Goal: Information Seeking & Learning: Learn about a topic

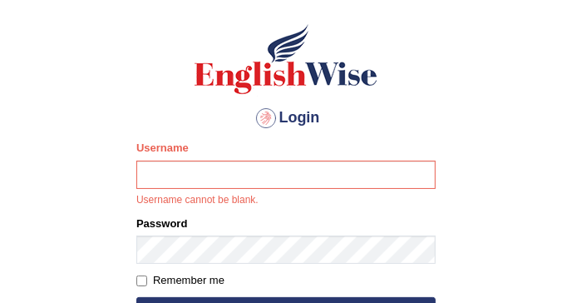
scroll to position [111, 0]
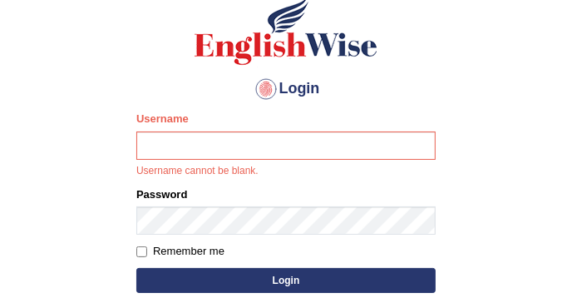
click at [204, 149] on input "Username" at bounding box center [286, 145] width 300 height 28
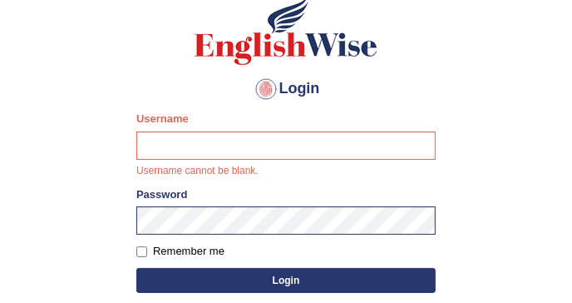
type input "DishaEw"
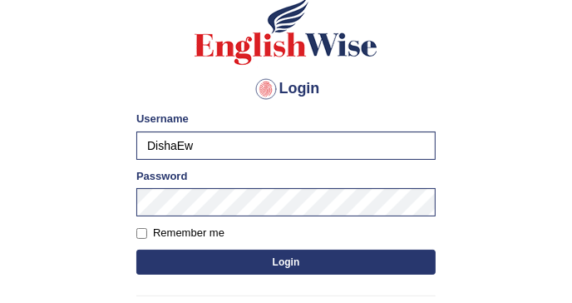
click at [223, 259] on button "Login" at bounding box center [286, 262] width 300 height 25
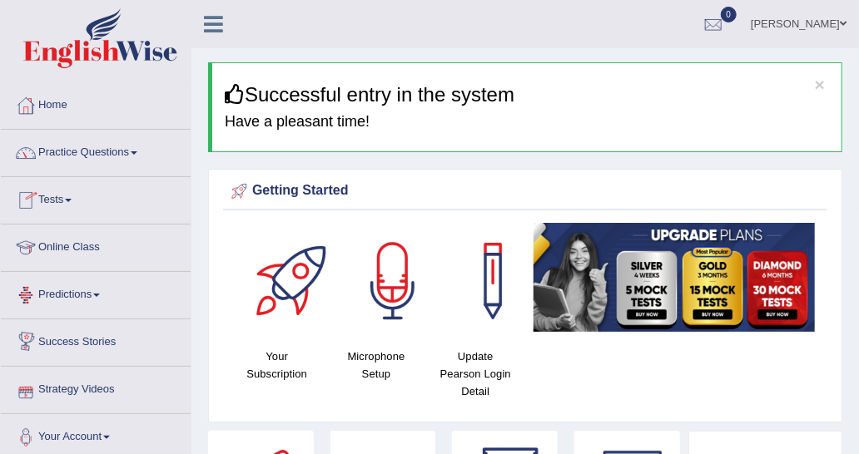
click at [92, 169] on link "Practice Questions" at bounding box center [96, 151] width 190 height 42
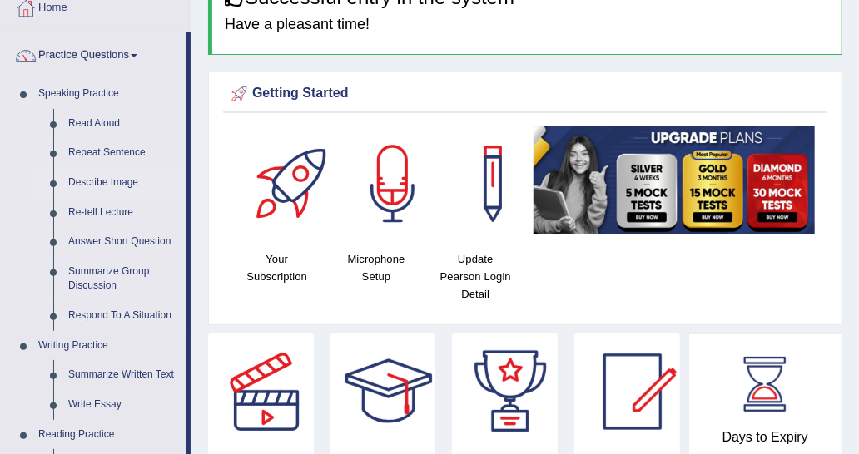
scroll to position [166, 0]
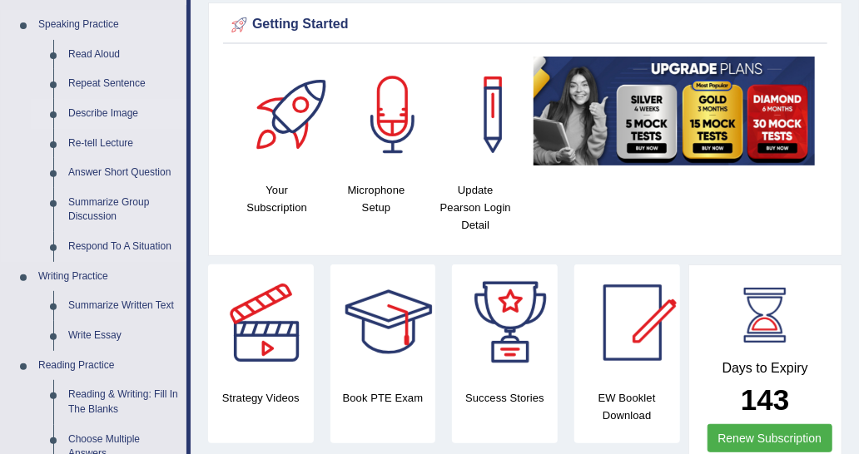
click at [116, 109] on link "Describe Image" at bounding box center [124, 114] width 126 height 30
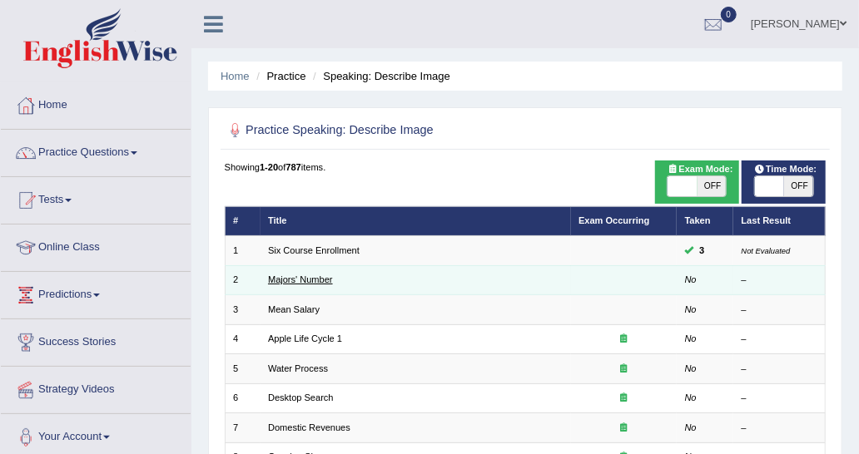
click at [280, 280] on link "Majors' Number" at bounding box center [300, 280] width 65 height 10
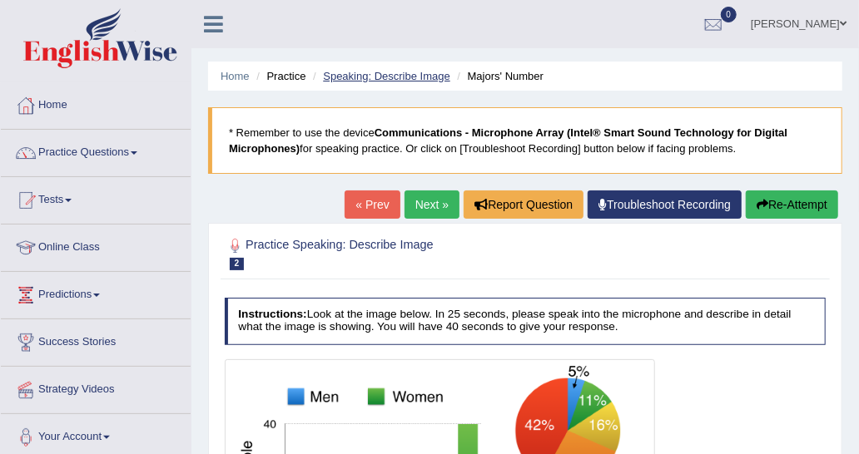
click at [409, 72] on link "Speaking: Describe Image" at bounding box center [386, 76] width 126 height 12
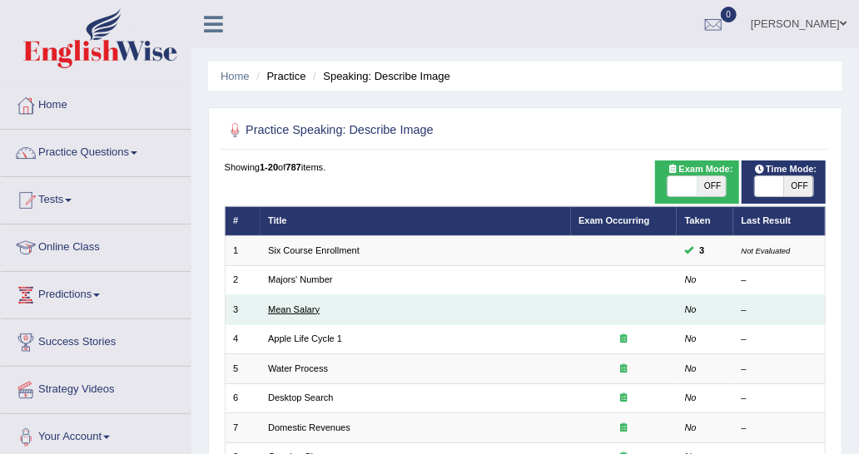
click at [304, 305] on link "Mean Salary" at bounding box center [294, 310] width 52 height 10
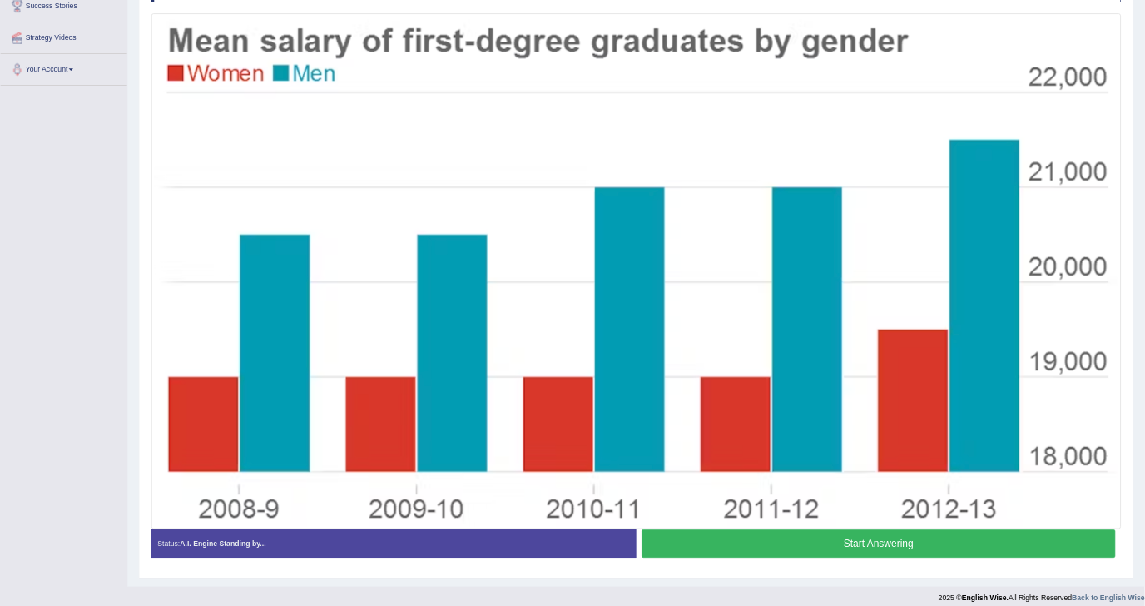
scroll to position [5, 0]
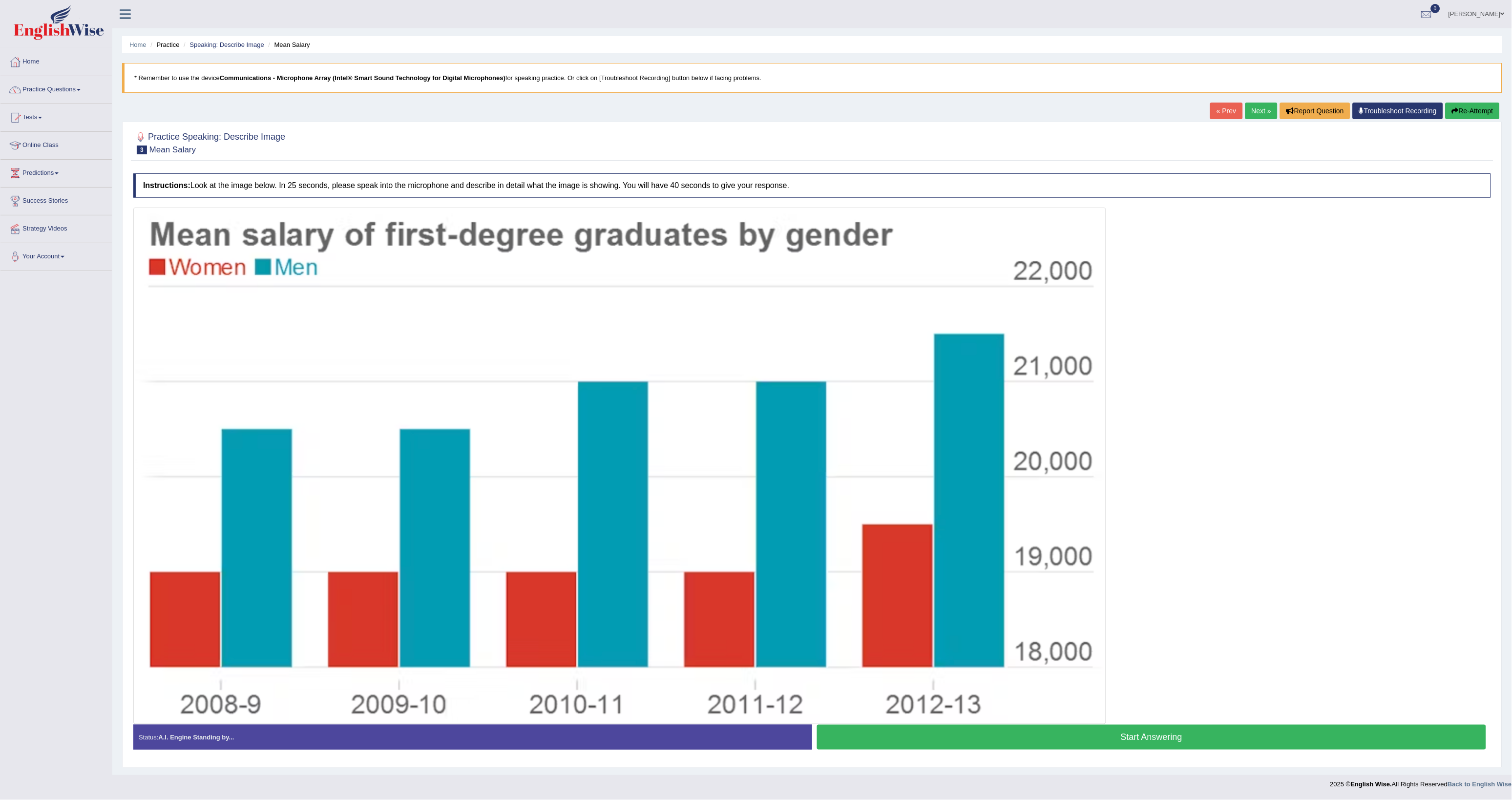
click at [504, 266] on button "Start Answering" at bounding box center [1152, 737] width 669 height 25
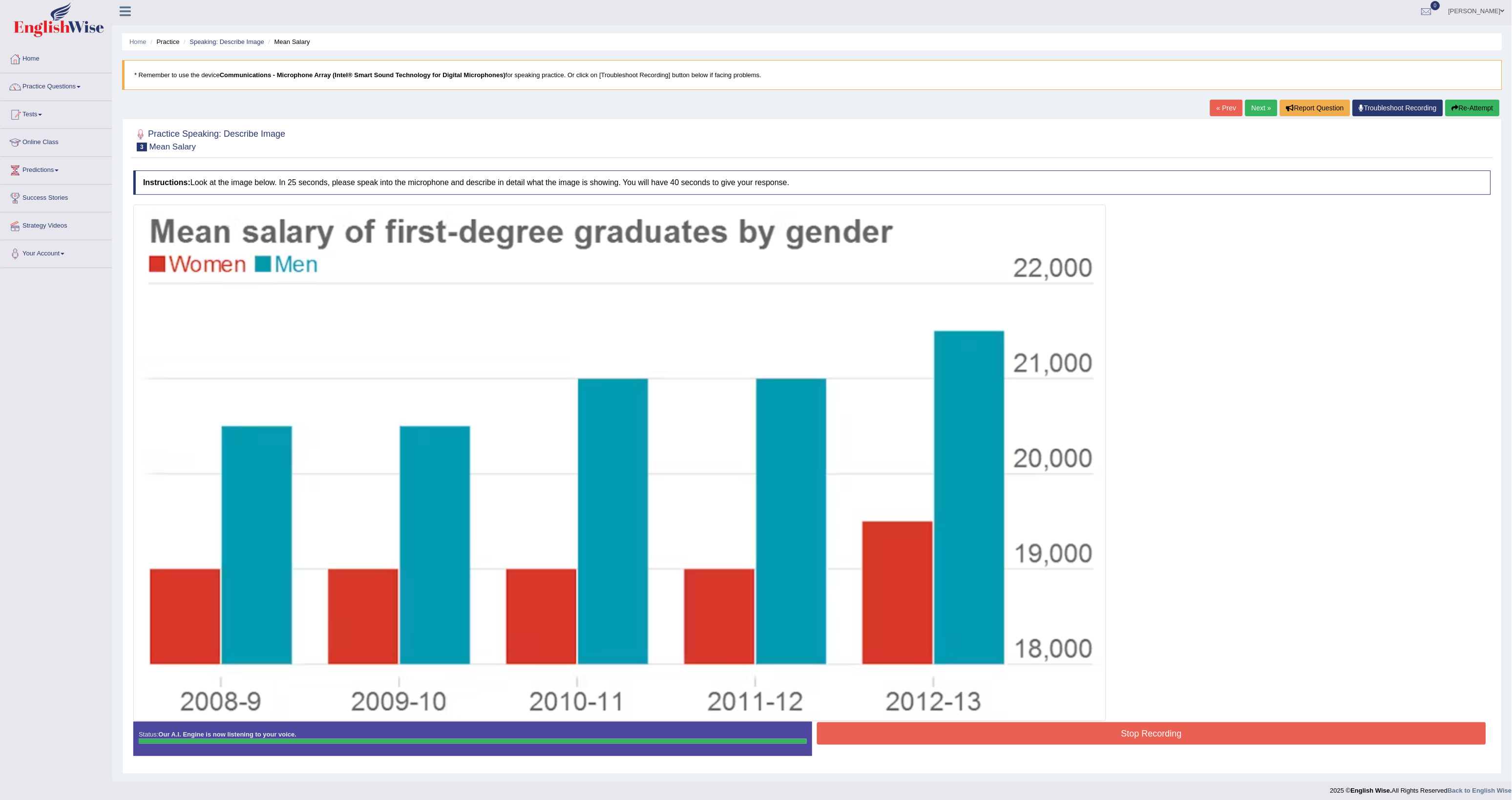
click at [504, 266] on div "Instructions: Look at the image below. In 25 seconds, please speak into the mic…" at bounding box center [812, 467] width 1362 height 603
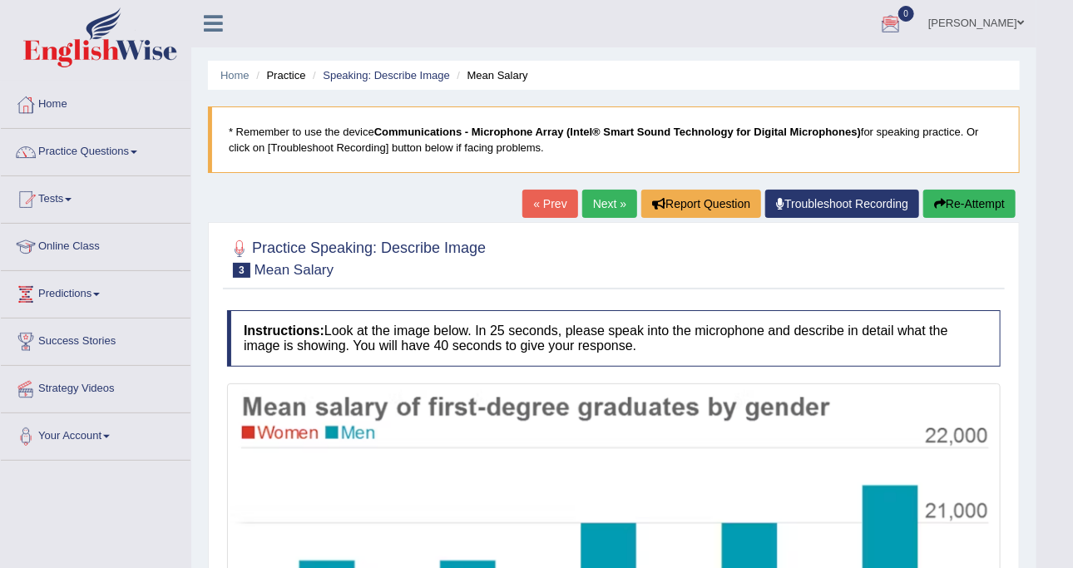
scroll to position [0, 0]
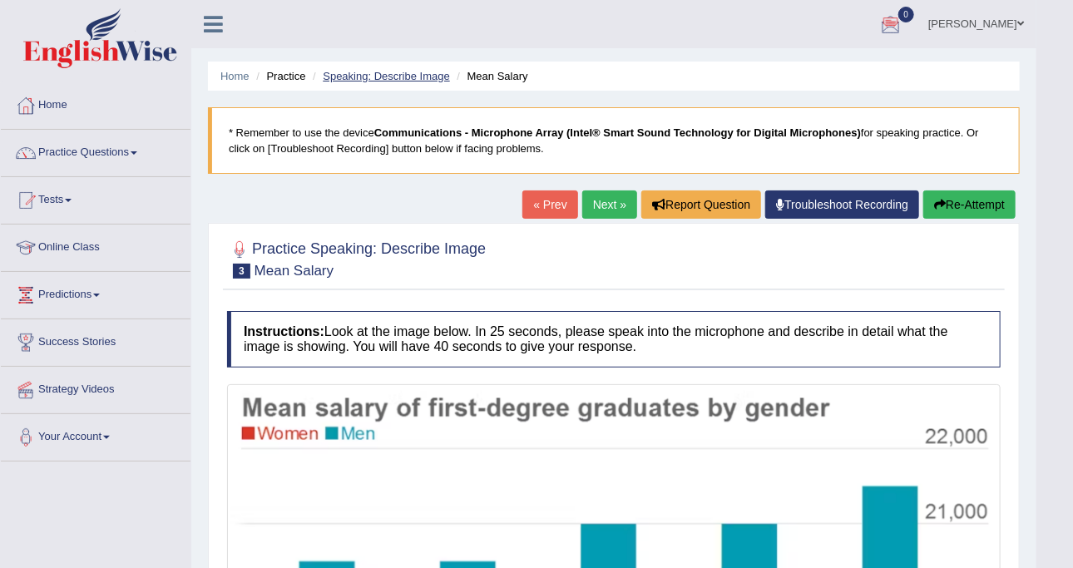
click at [394, 76] on link "Speaking: Describe Image" at bounding box center [386, 76] width 126 height 12
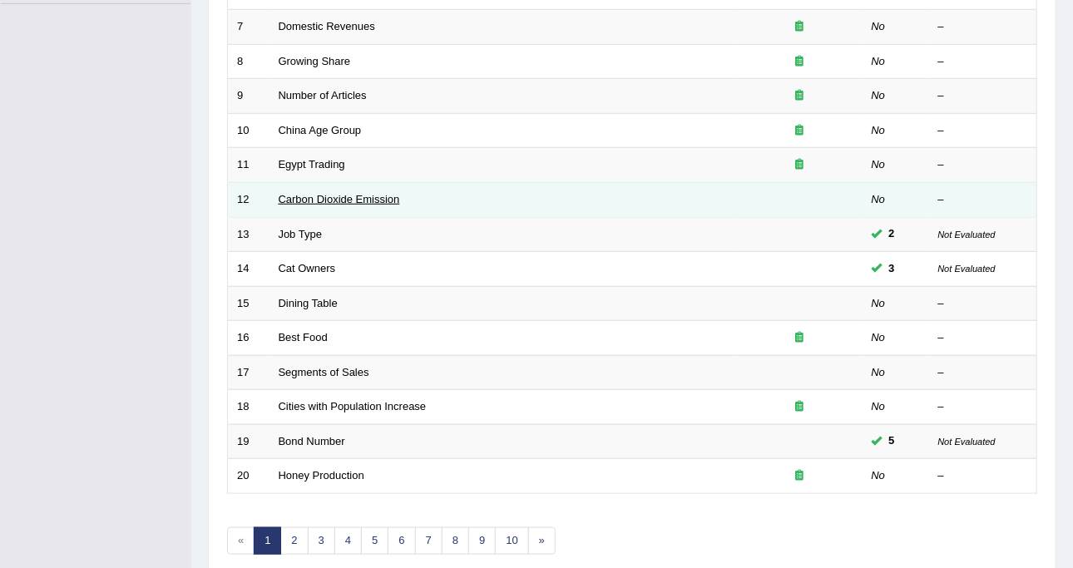
scroll to position [421, 0]
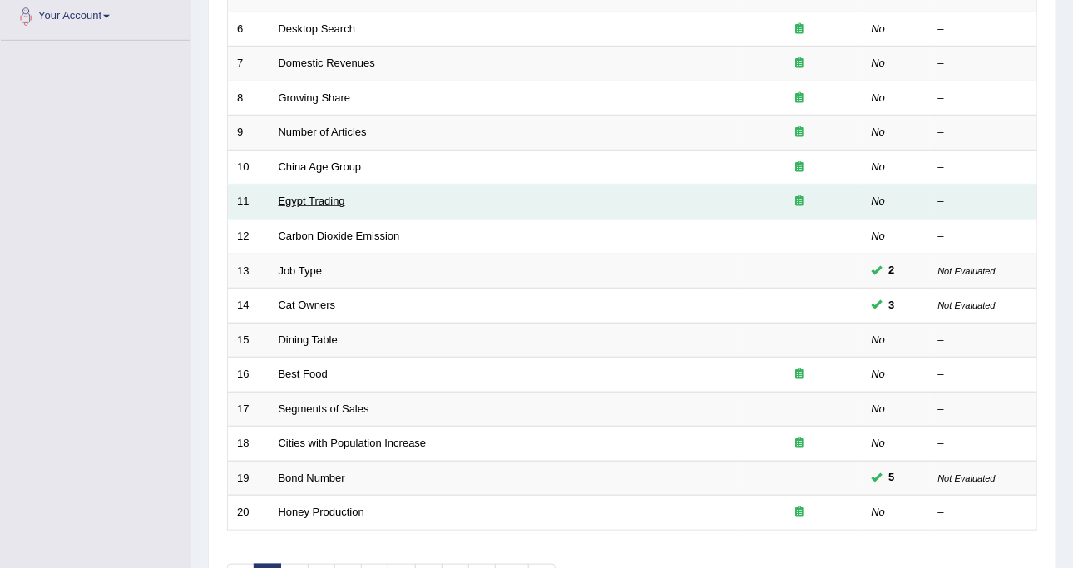
click at [319, 195] on link "Egypt Trading" at bounding box center [312, 201] width 67 height 12
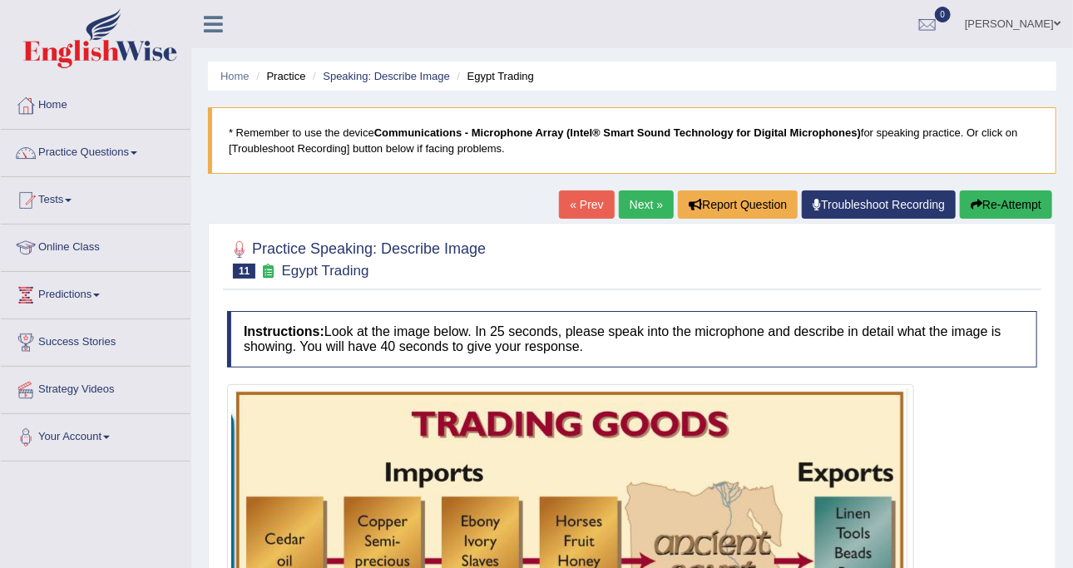
click at [994, 193] on button "Re-Attempt" at bounding box center [1006, 205] width 92 height 28
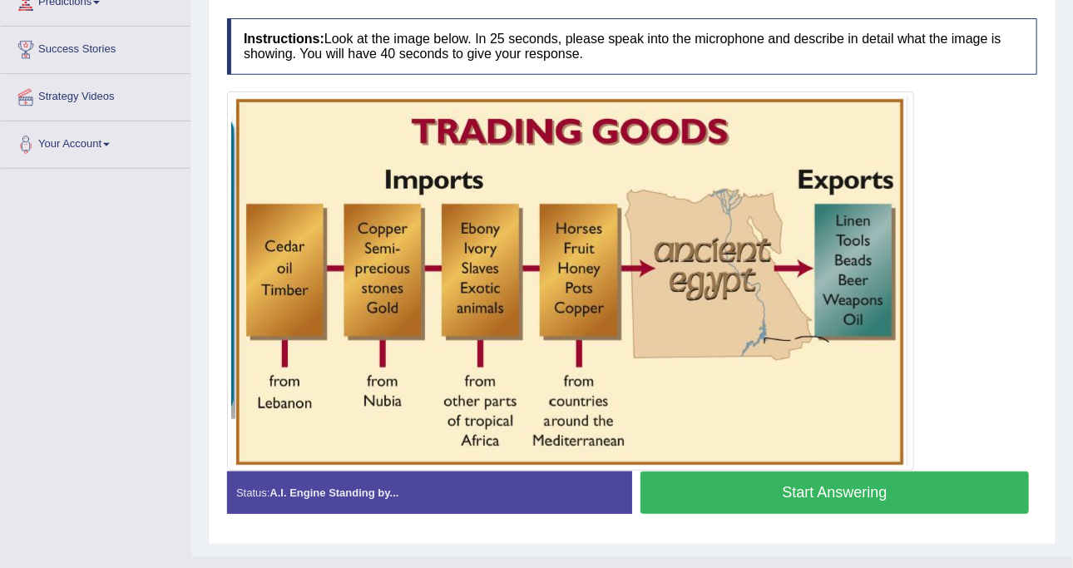
scroll to position [320, 0]
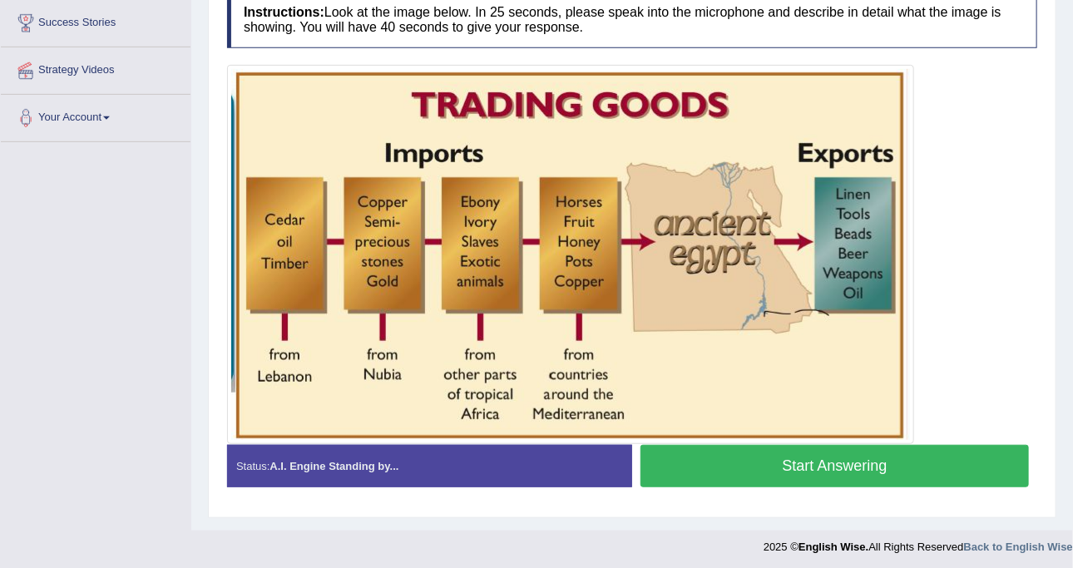
click at [665, 464] on button "Start Answering" at bounding box center [835, 466] width 389 height 42
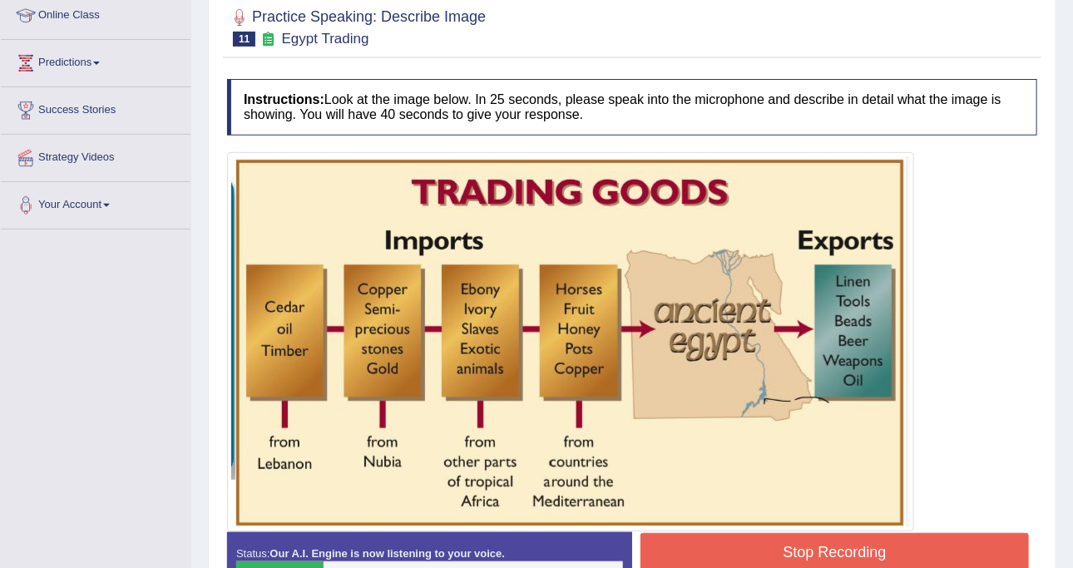
scroll to position [336, 0]
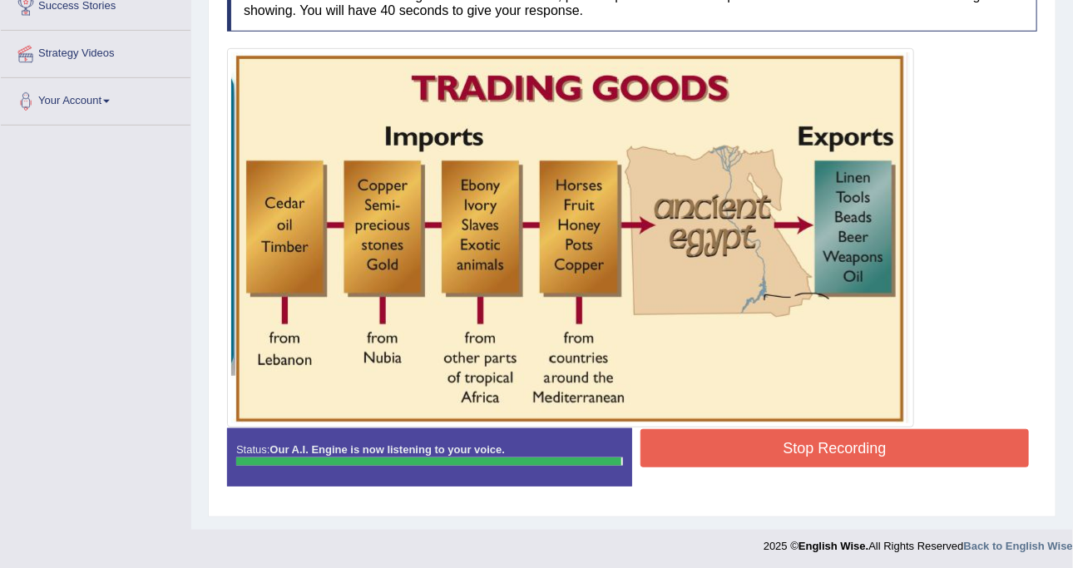
click at [709, 434] on button "Stop Recording" at bounding box center [835, 448] width 389 height 38
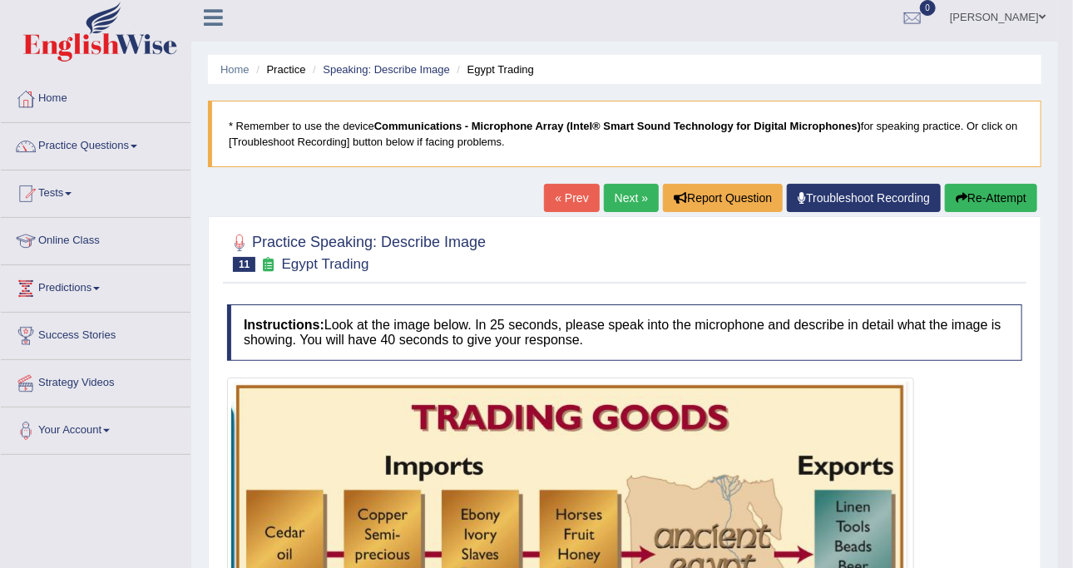
scroll to position [0, 0]
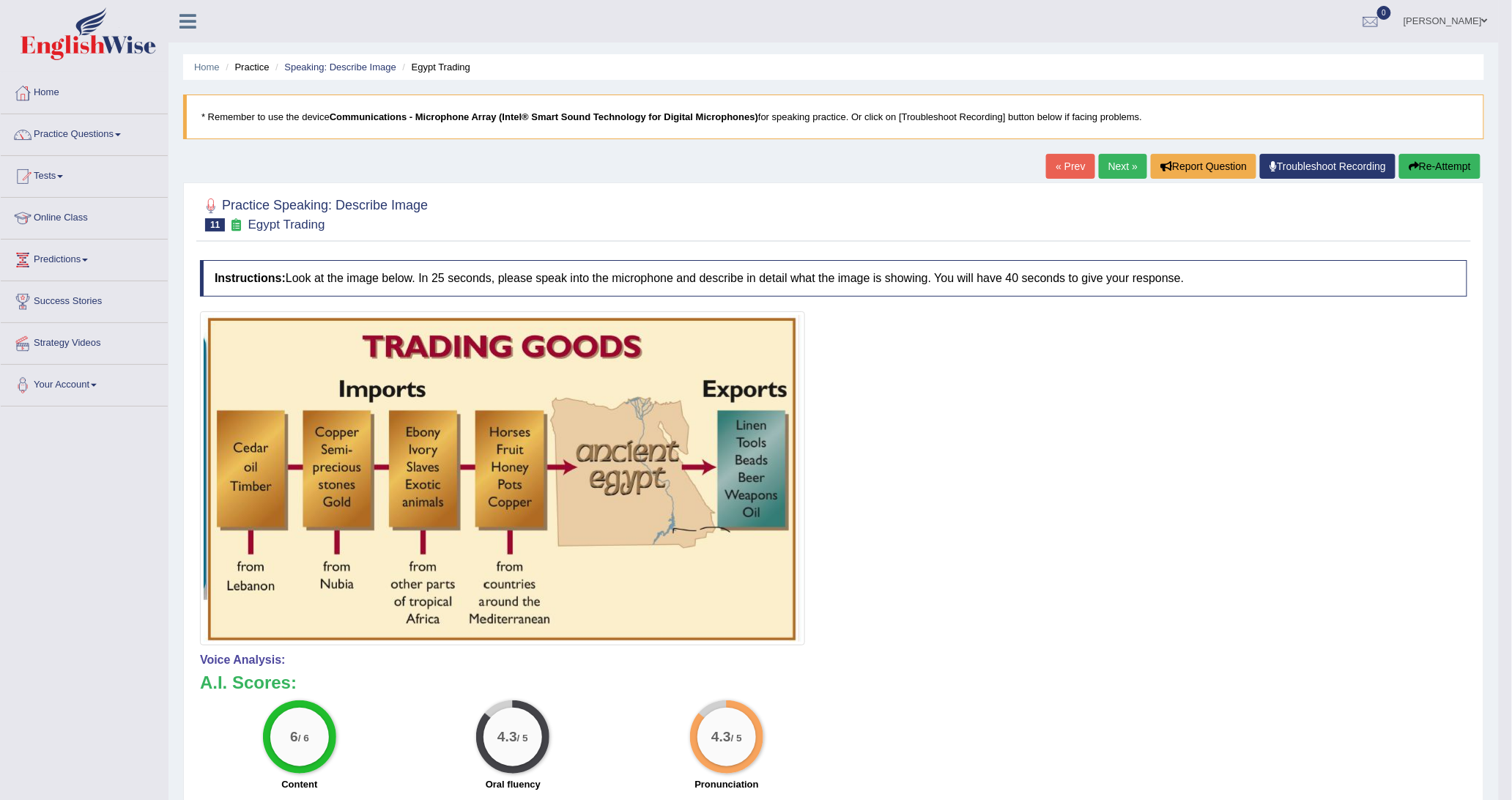
drag, startPoint x: 899, startPoint y: 0, endPoint x: 513, endPoint y: 75, distance: 393.2
click at [513, 75] on ul "Home Practice Speaking: Describe Image Egypt Trading" at bounding box center [834, 67] width 1302 height 26
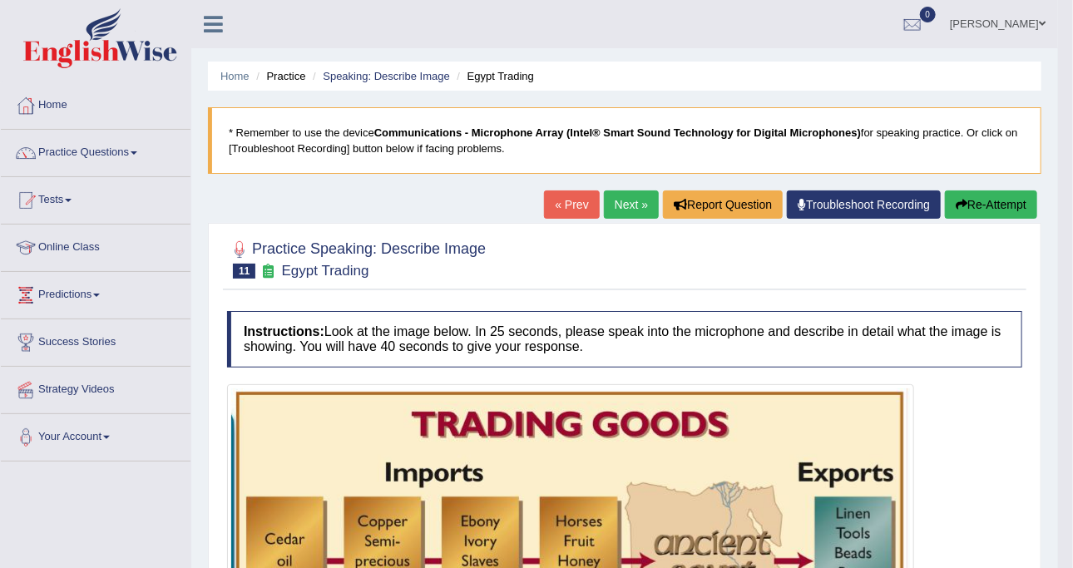
drag, startPoint x: 503, startPoint y: 2, endPoint x: 520, endPoint y: 100, distance: 99.6
click at [101, 151] on link "Practice Questions" at bounding box center [96, 151] width 190 height 42
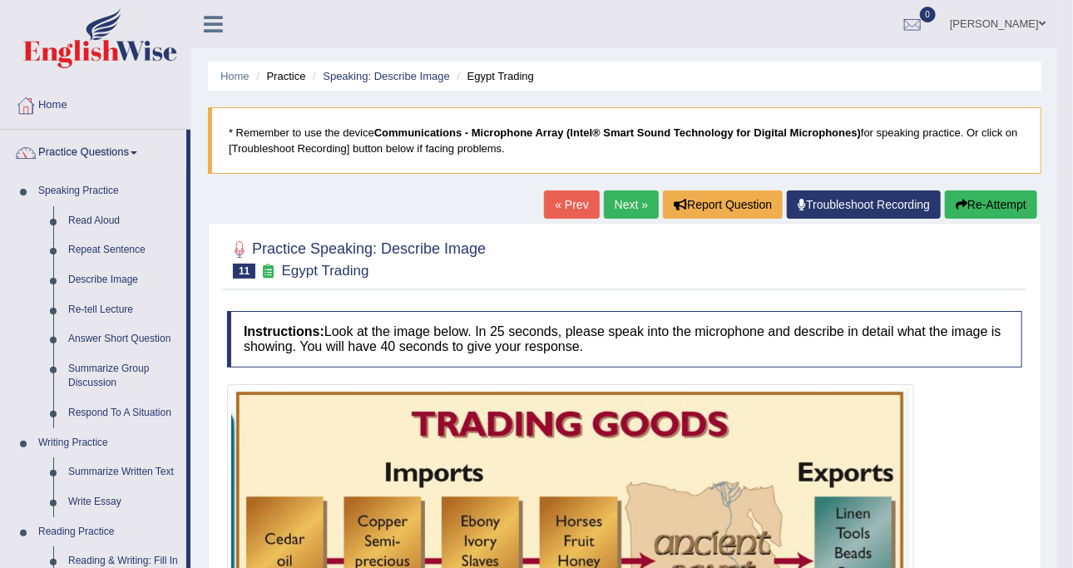
click at [339, 22] on div "[PERSON_NAME] Toggle navigation Username: DishaEw Access Type: Online Subscript…" at bounding box center [624, 24] width 867 height 48
